Goal: Task Accomplishment & Management: Manage account settings

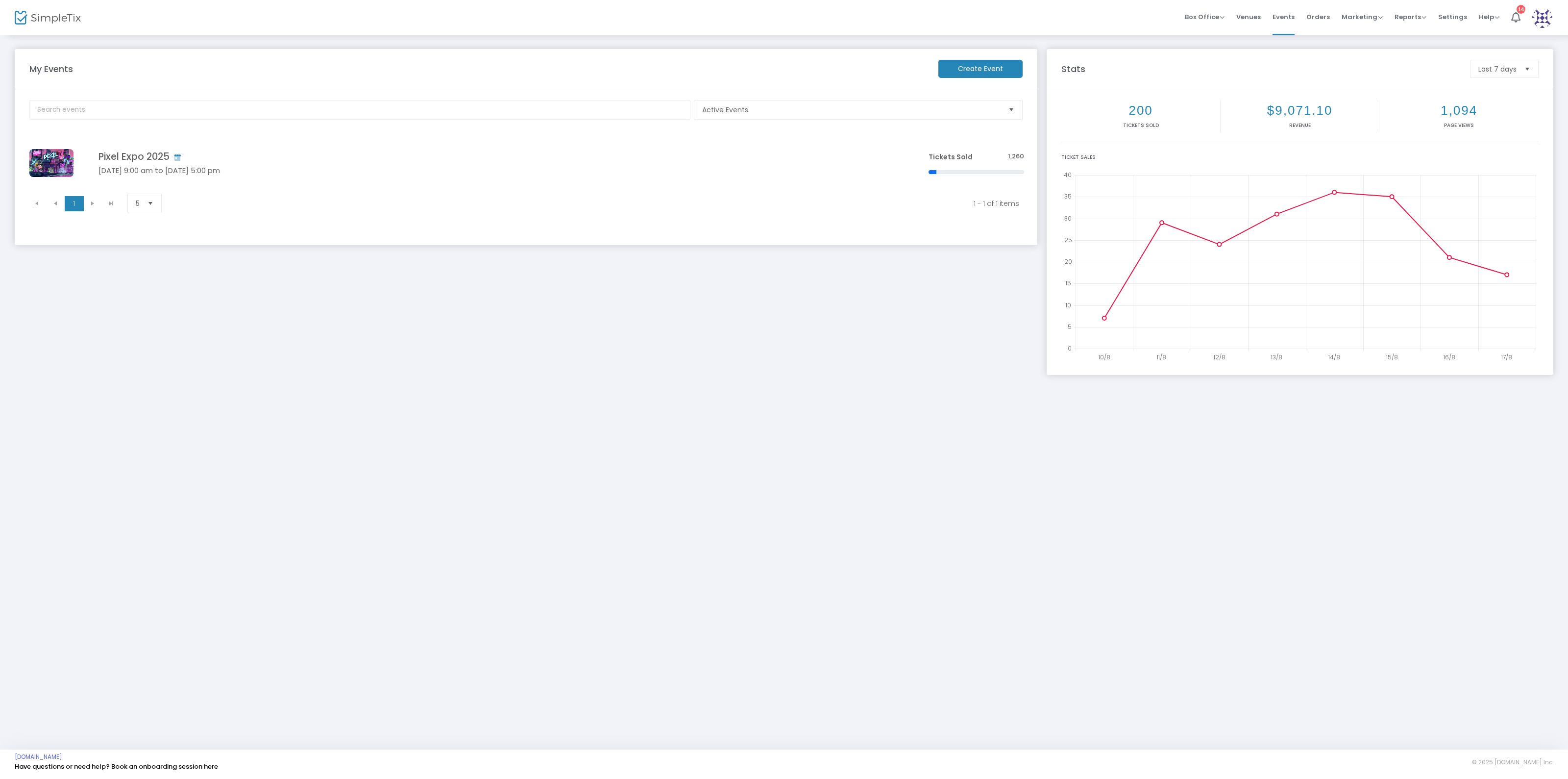
click at [666, 428] on div "My Events Create Event Active Events Event Category Type No section found Pixel…" at bounding box center [784, 392] width 1568 height 715
